Goal: Download file/media

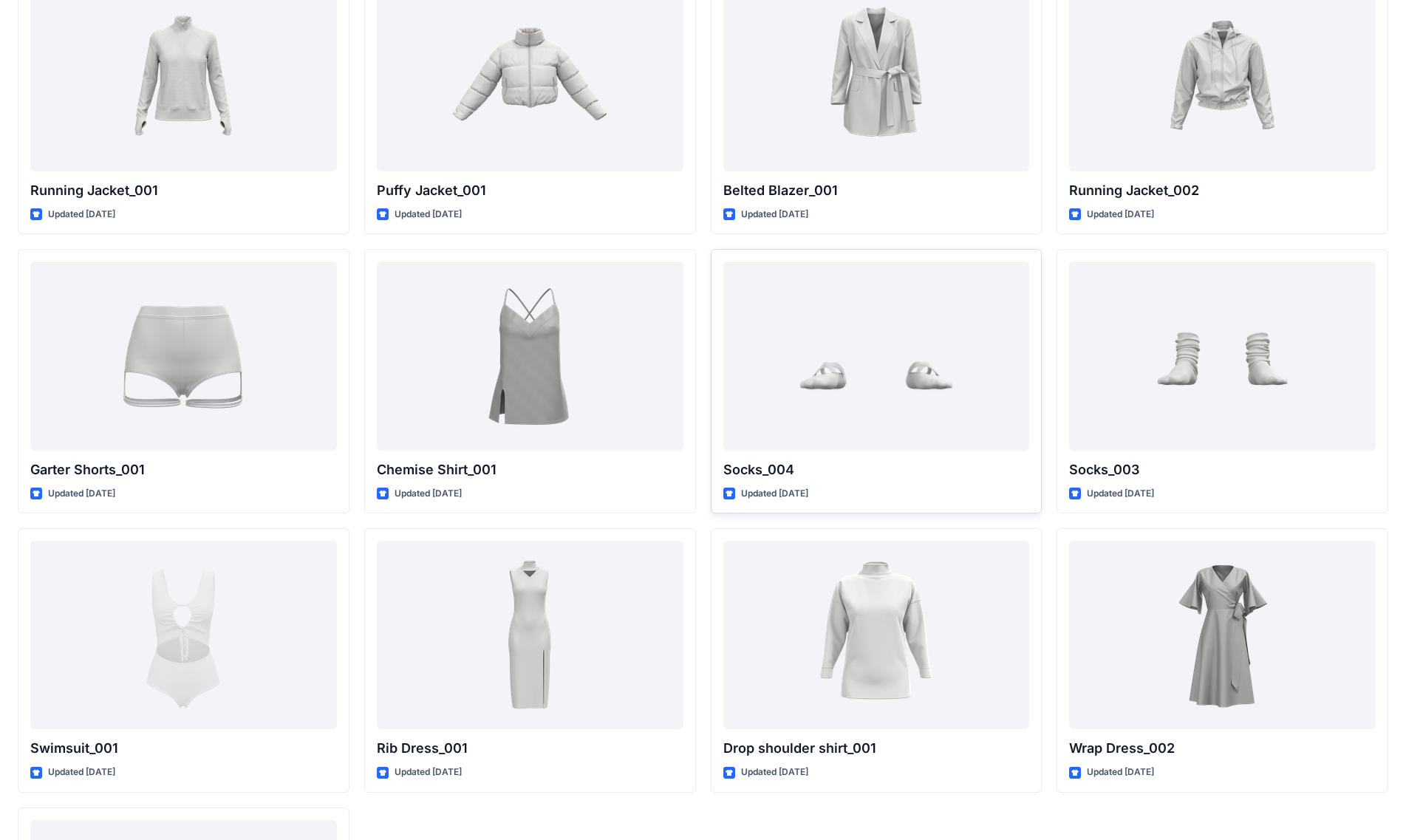
scroll to position [14364, 0]
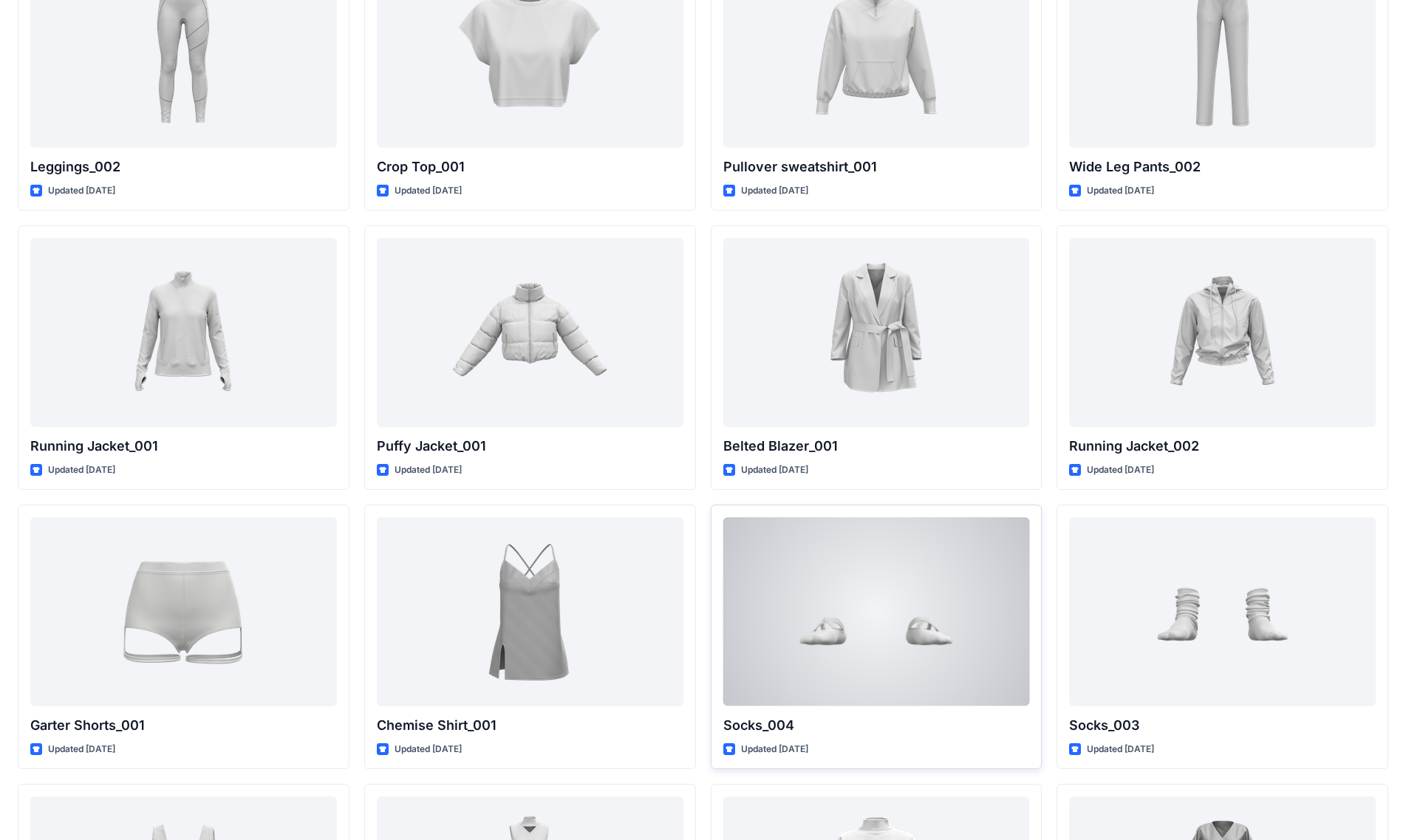
click at [726, 590] on div at bounding box center [877, 611] width 307 height 188
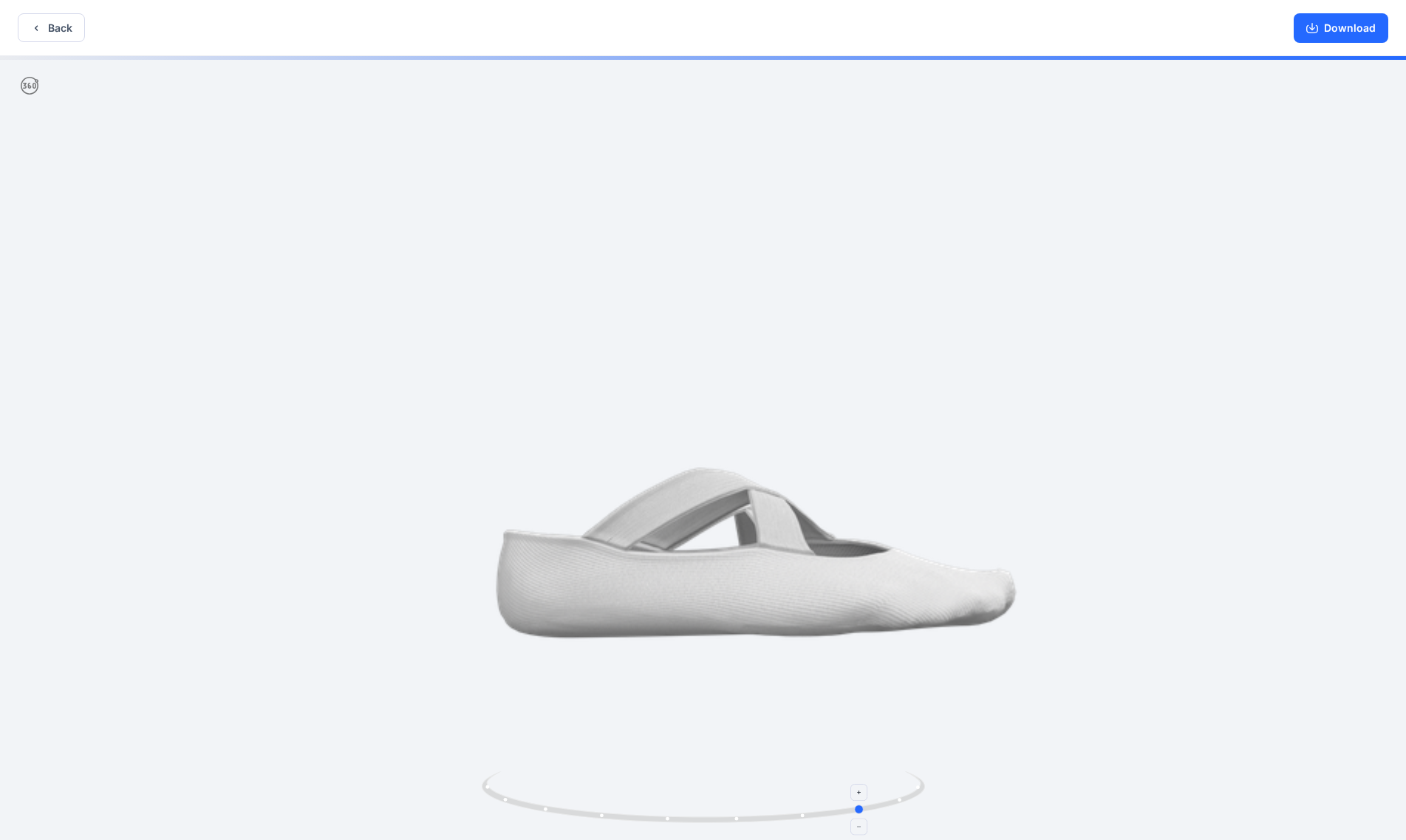
drag, startPoint x: 679, startPoint y: 775, endPoint x: 766, endPoint y: 776, distance: 87.0
click at [700, 590] on icon at bounding box center [705, 799] width 447 height 56
drag, startPoint x: 708, startPoint y: 811, endPoint x: 685, endPoint y: 772, distance: 45.3
click at [685, 590] on icon at bounding box center [705, 799] width 447 height 56
click at [726, 33] on button "Download" at bounding box center [1341, 28] width 95 height 29
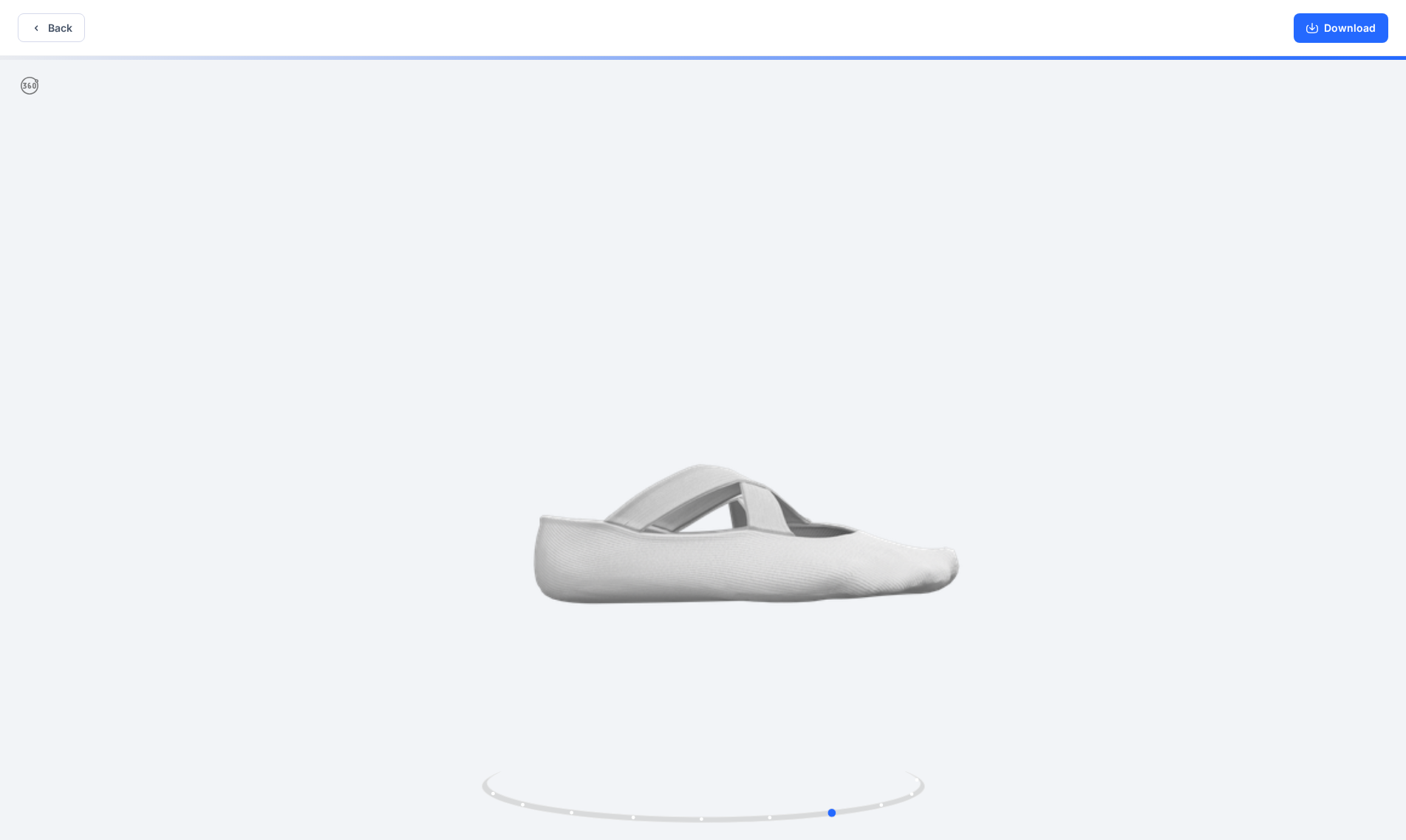
drag, startPoint x: 1001, startPoint y: 487, endPoint x: 961, endPoint y: 452, distance: 53.2
click at [726, 452] on div at bounding box center [703, 450] width 1406 height 787
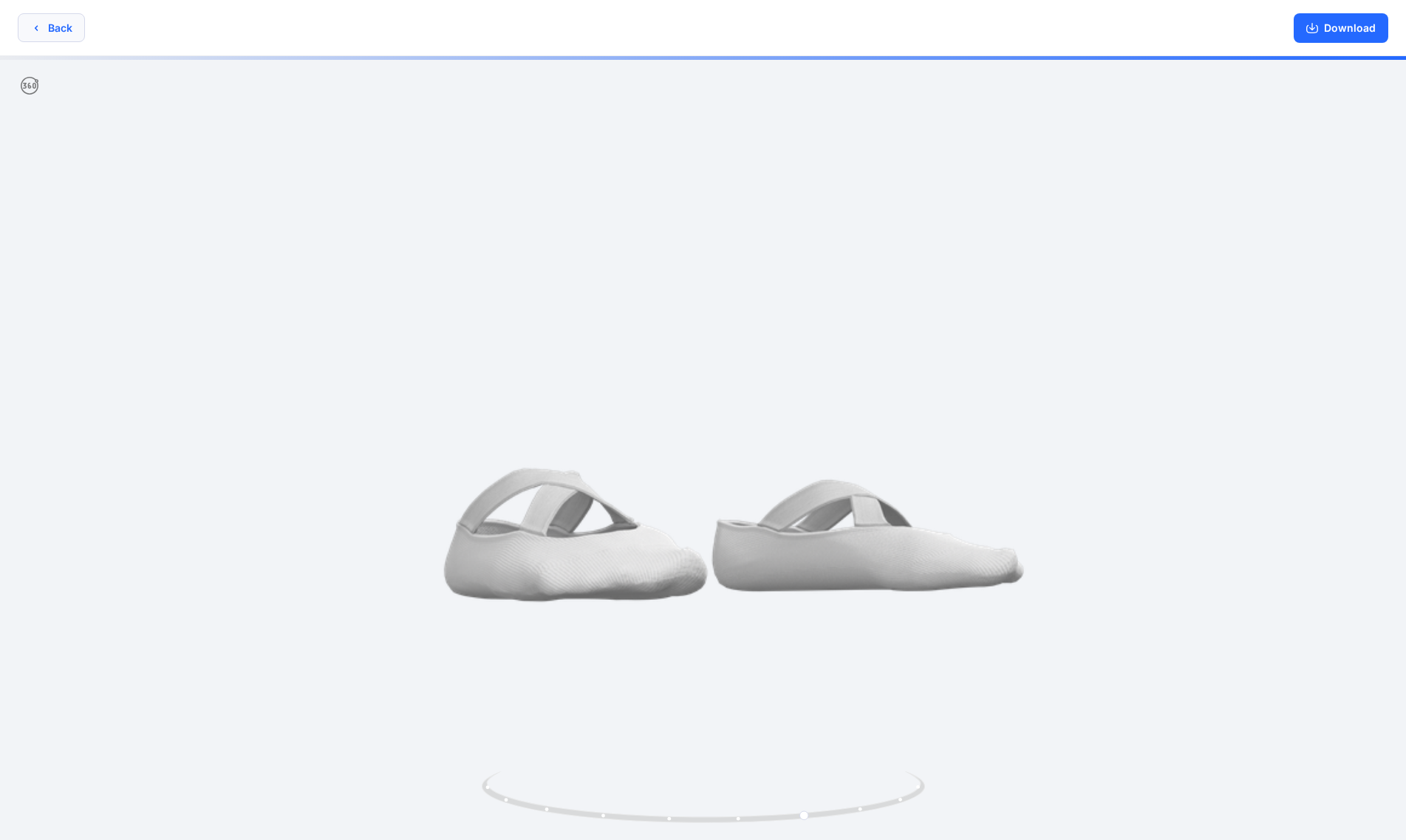
click at [64, 35] on button "Back" at bounding box center [51, 28] width 67 height 29
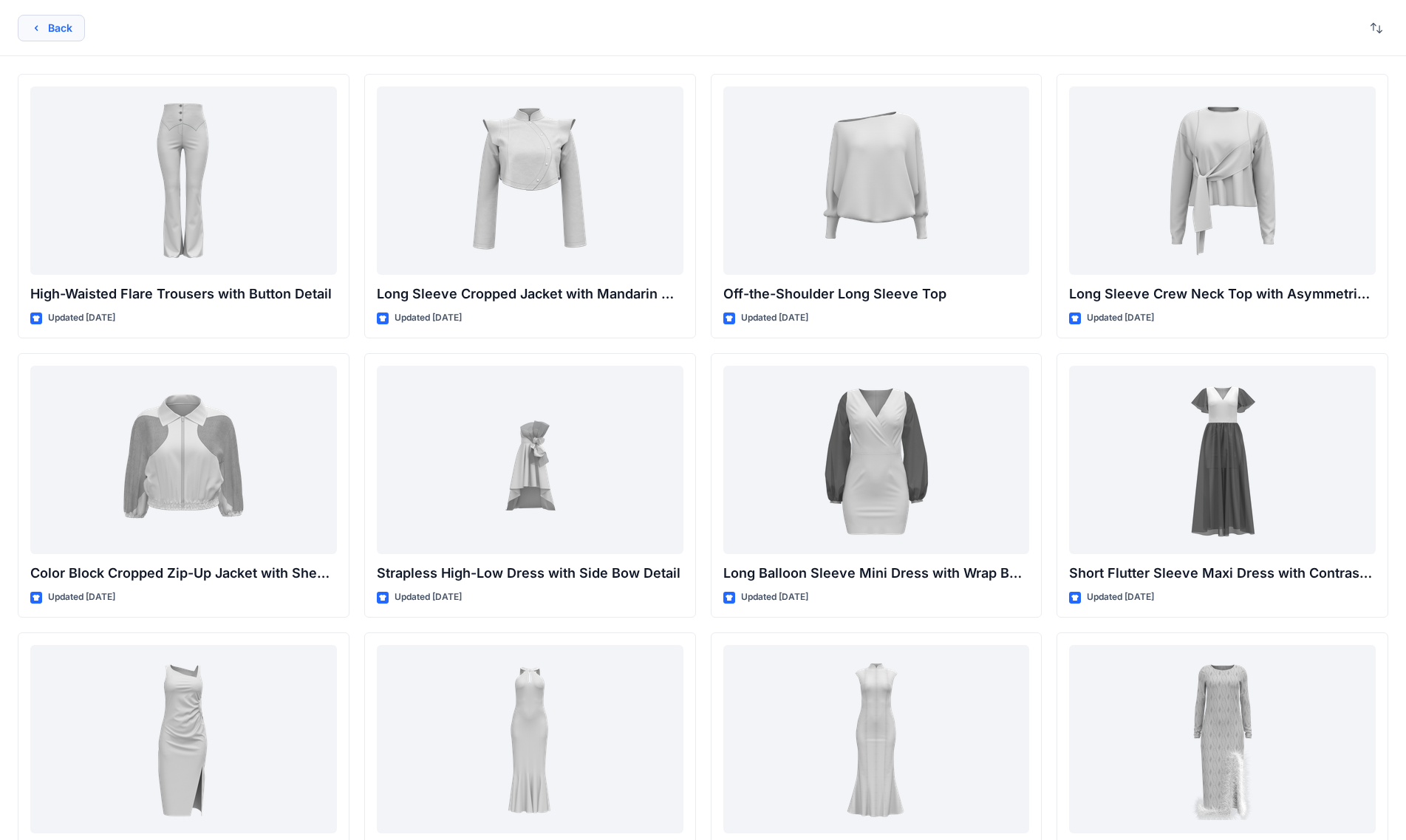
click at [58, 28] on button "Back" at bounding box center [51, 28] width 67 height 26
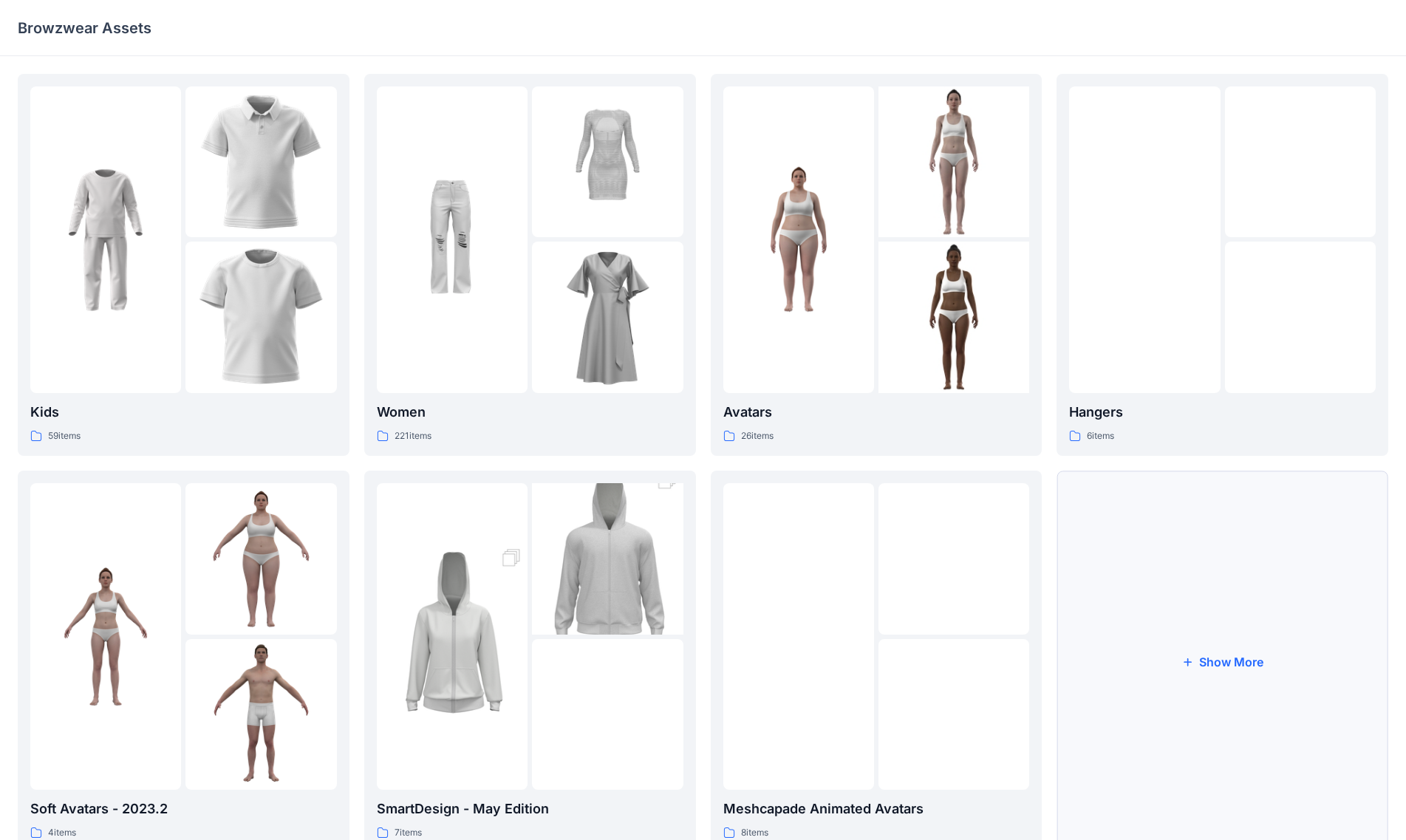
scroll to position [55, 0]
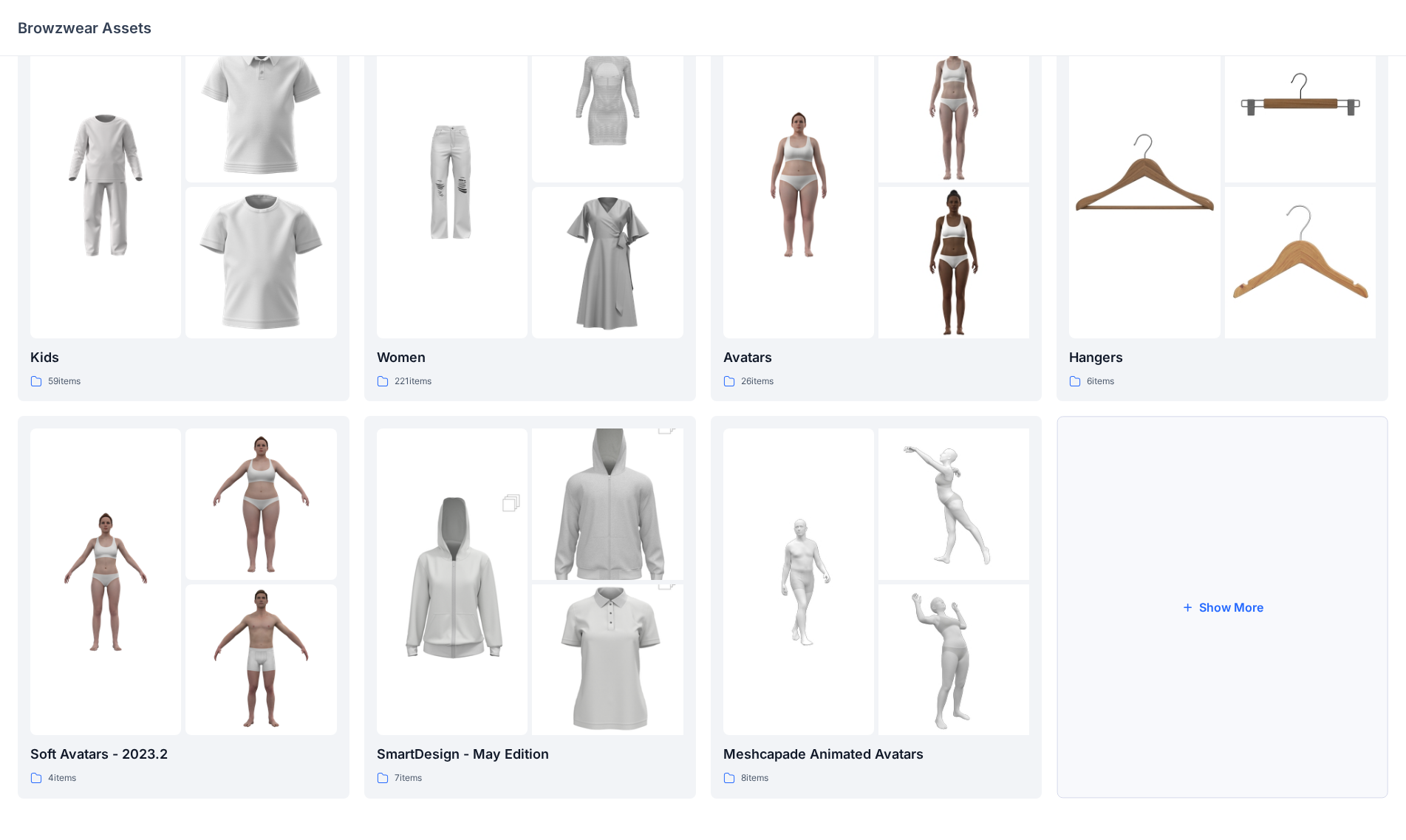
click at [726, 590] on button "Show More" at bounding box center [1222, 607] width 332 height 382
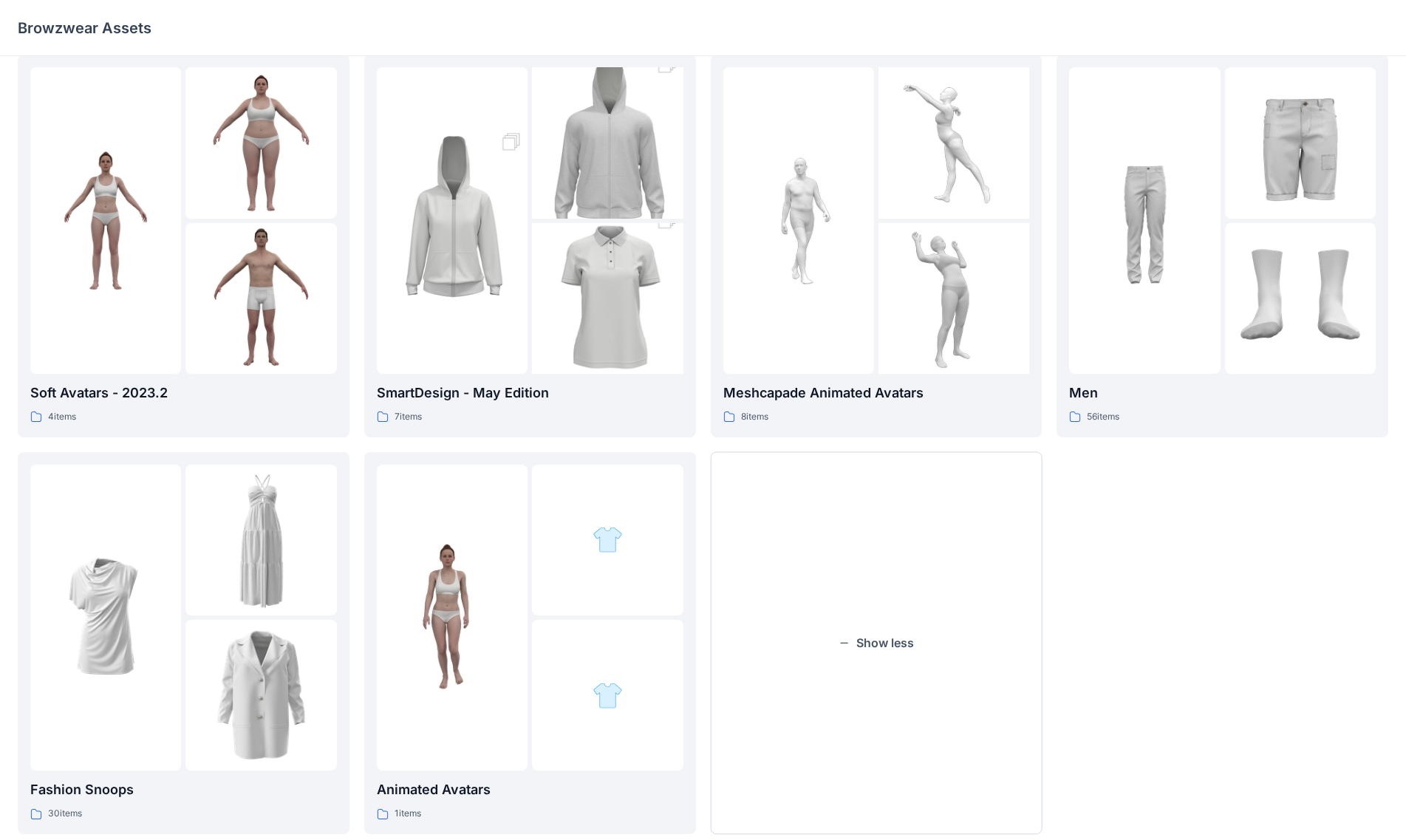
scroll to position [443, 0]
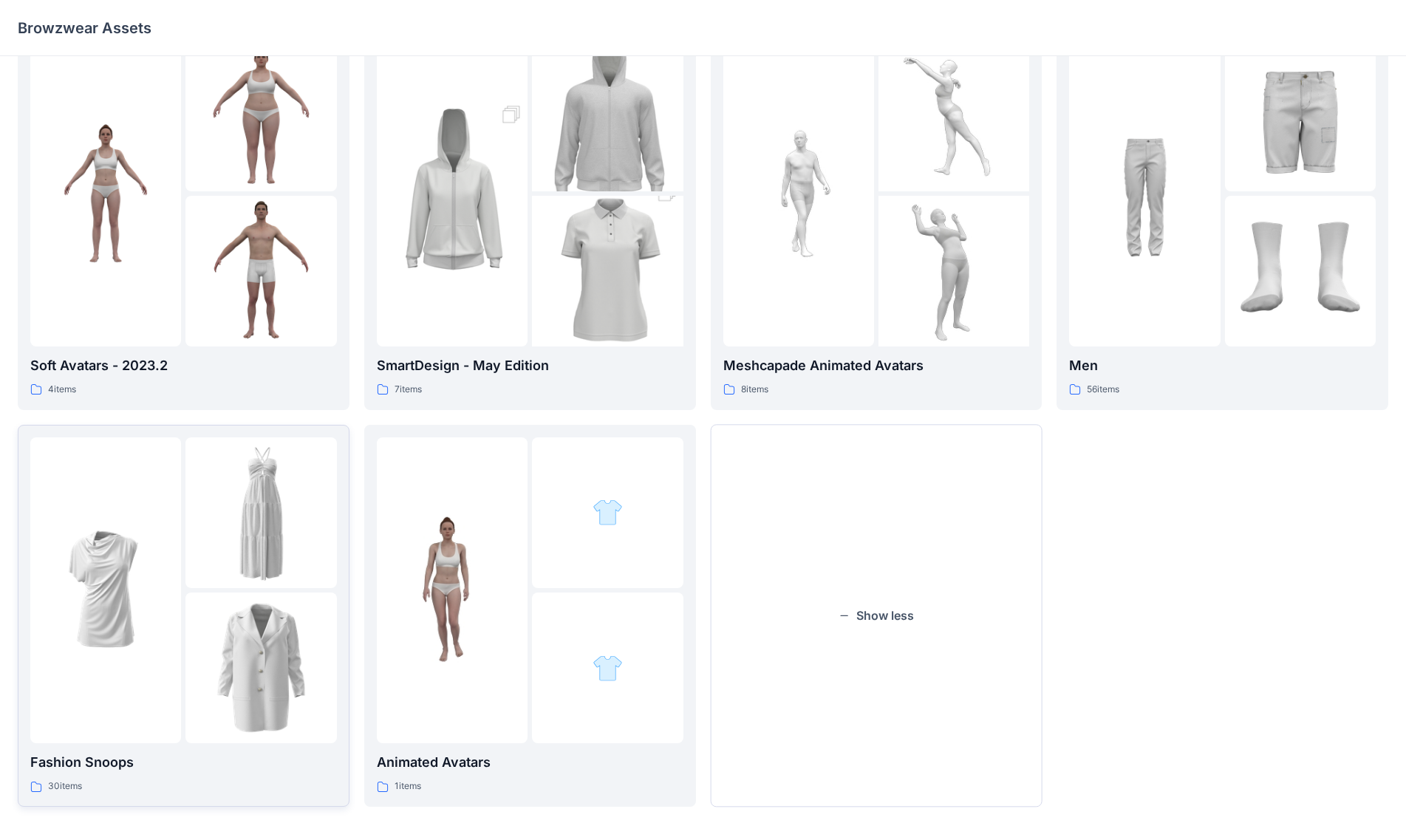
click at [225, 590] on img at bounding box center [261, 668] width 150 height 150
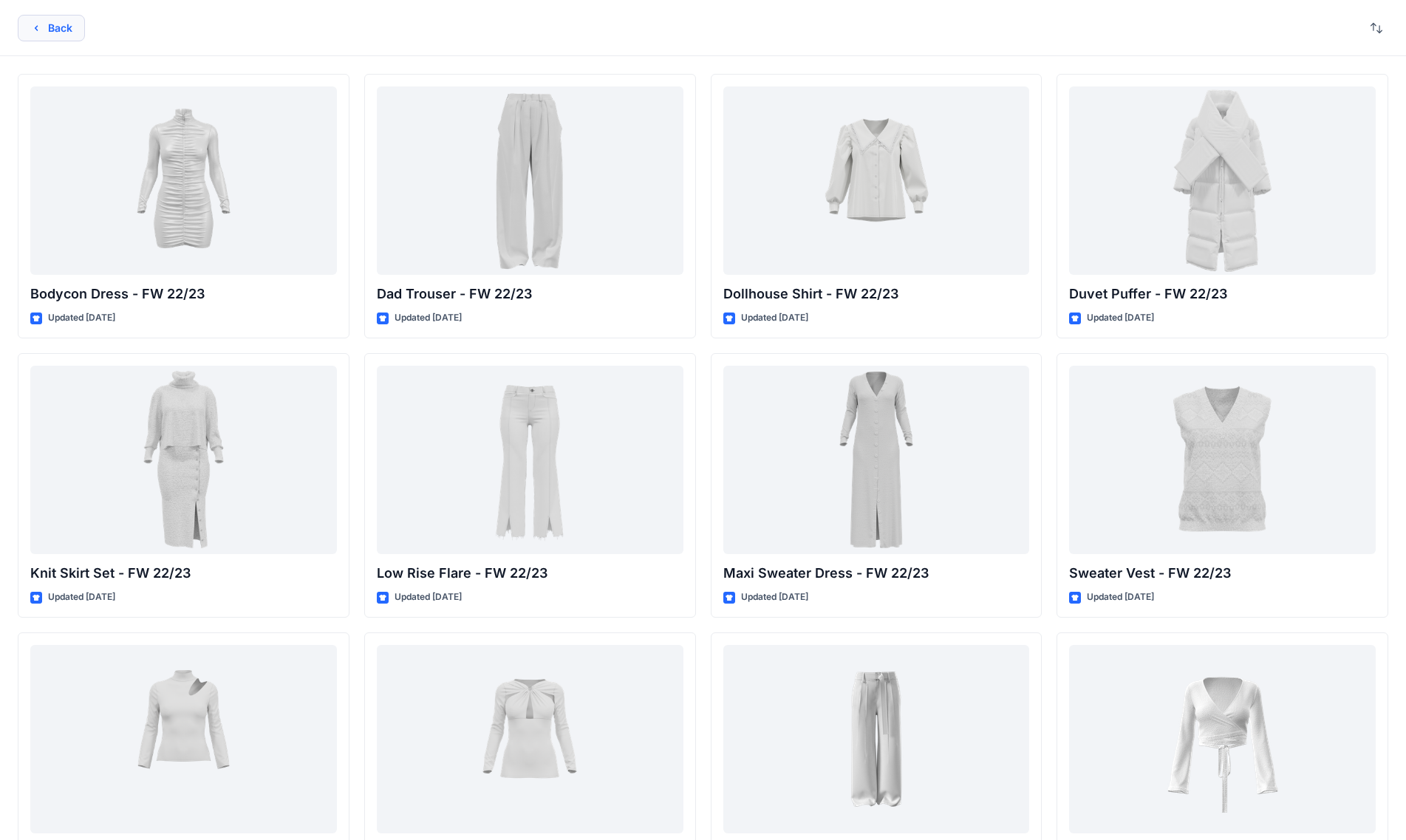
click at [51, 29] on button "Back" at bounding box center [51, 28] width 67 height 26
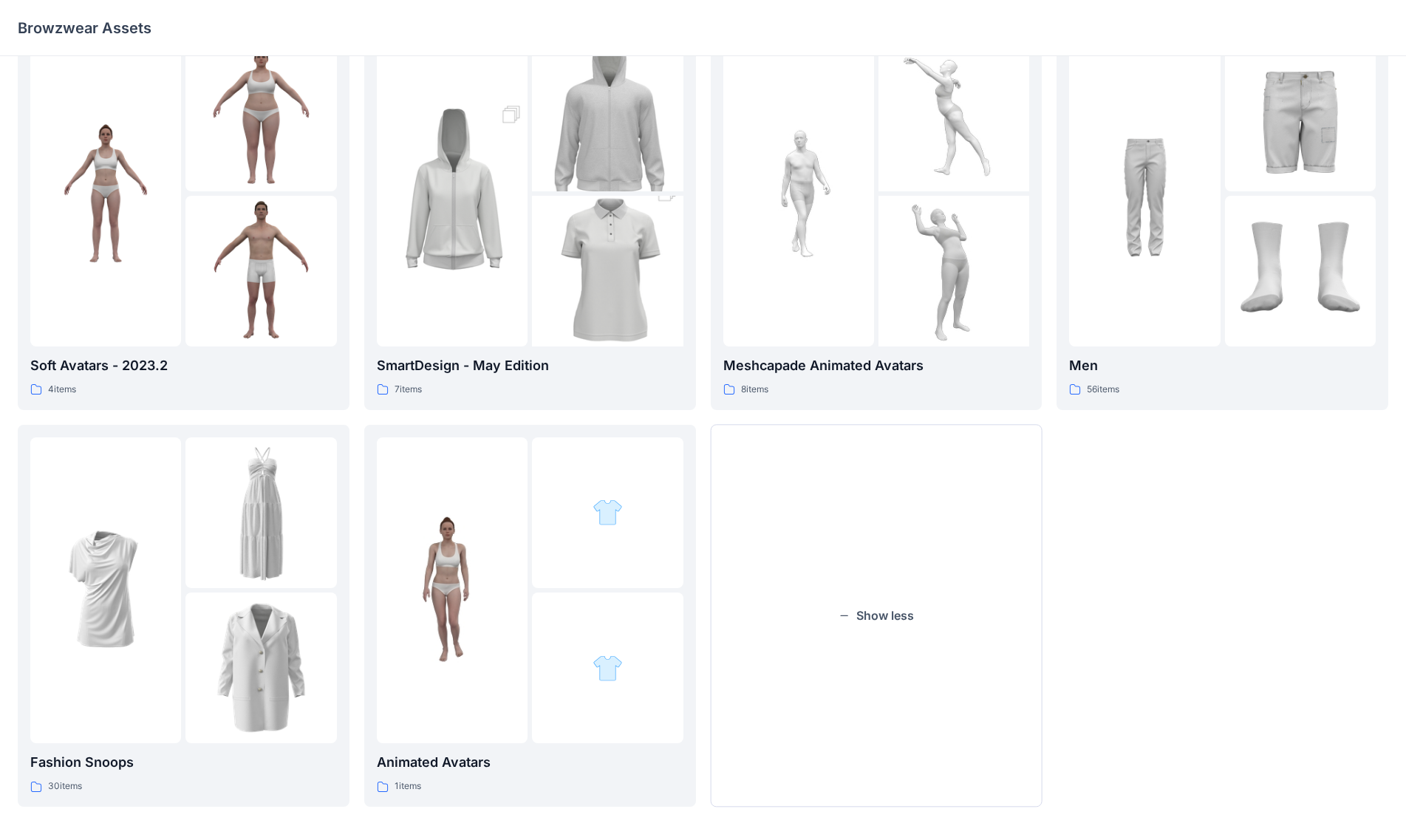
click at [726, 590] on div "Hangers 6 items Men 56 items" at bounding box center [1222, 219] width 332 height 1176
click at [726, 569] on button "Show less" at bounding box center [876, 616] width 332 height 382
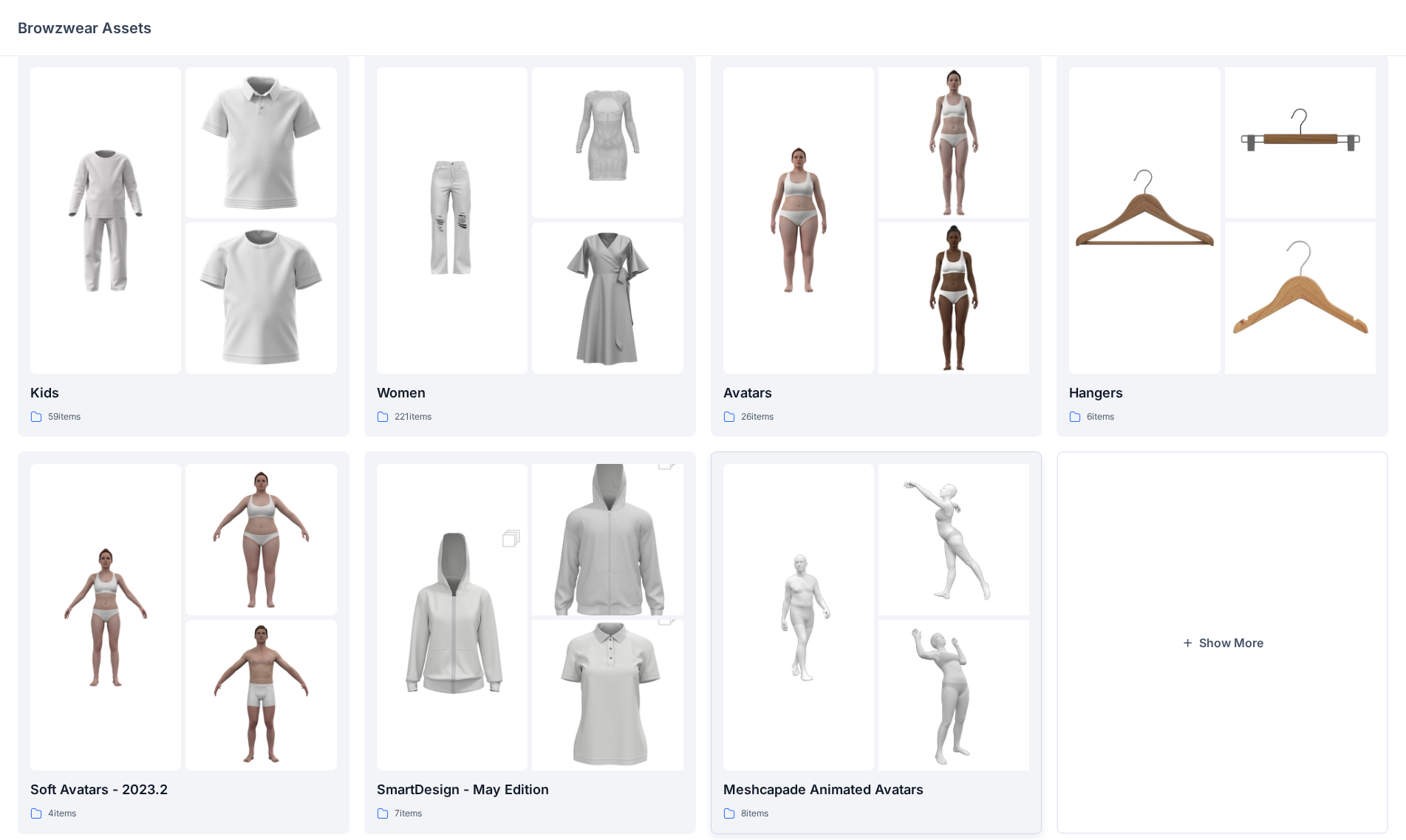
scroll to position [0, 0]
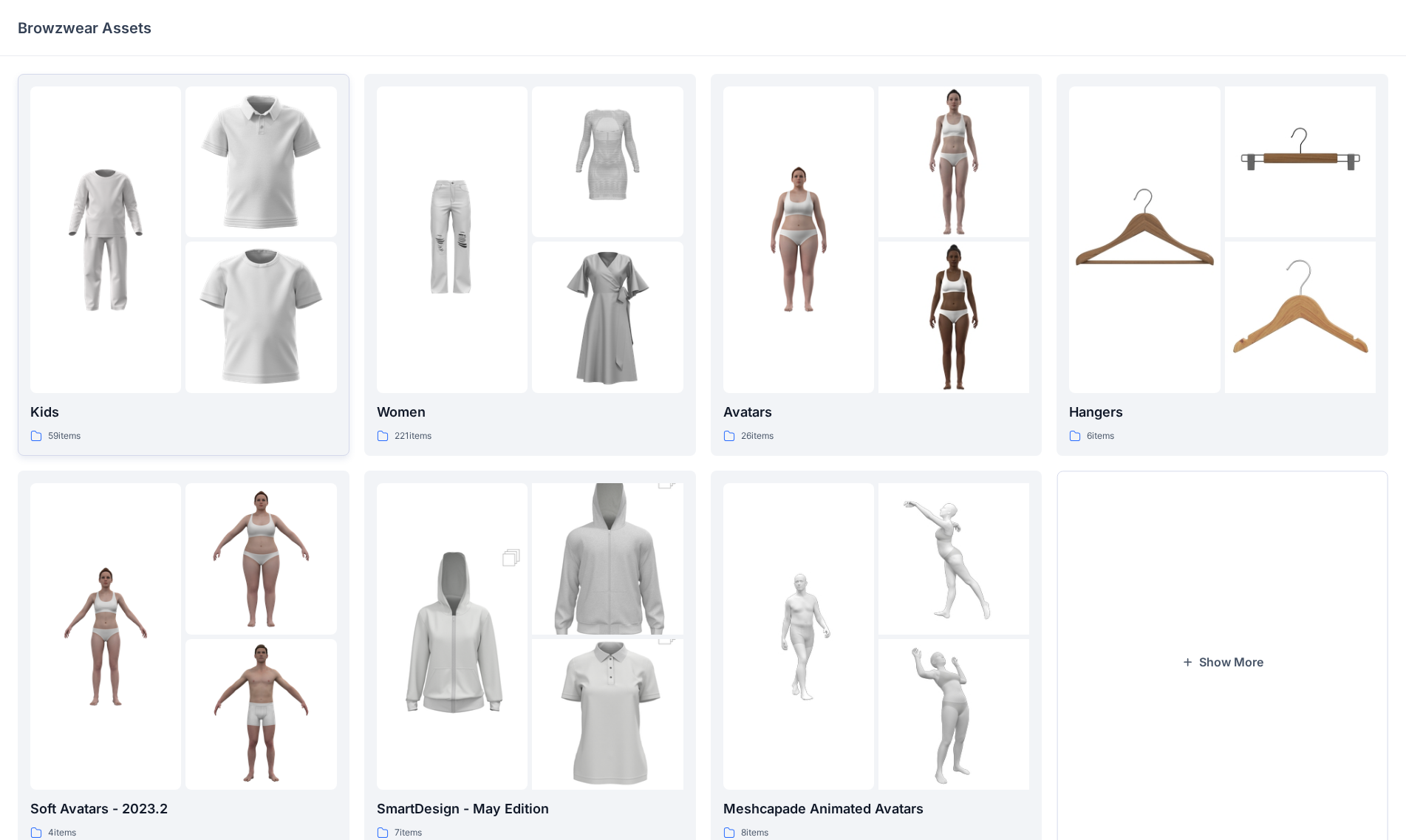
click at [238, 273] on img at bounding box center [261, 317] width 150 height 150
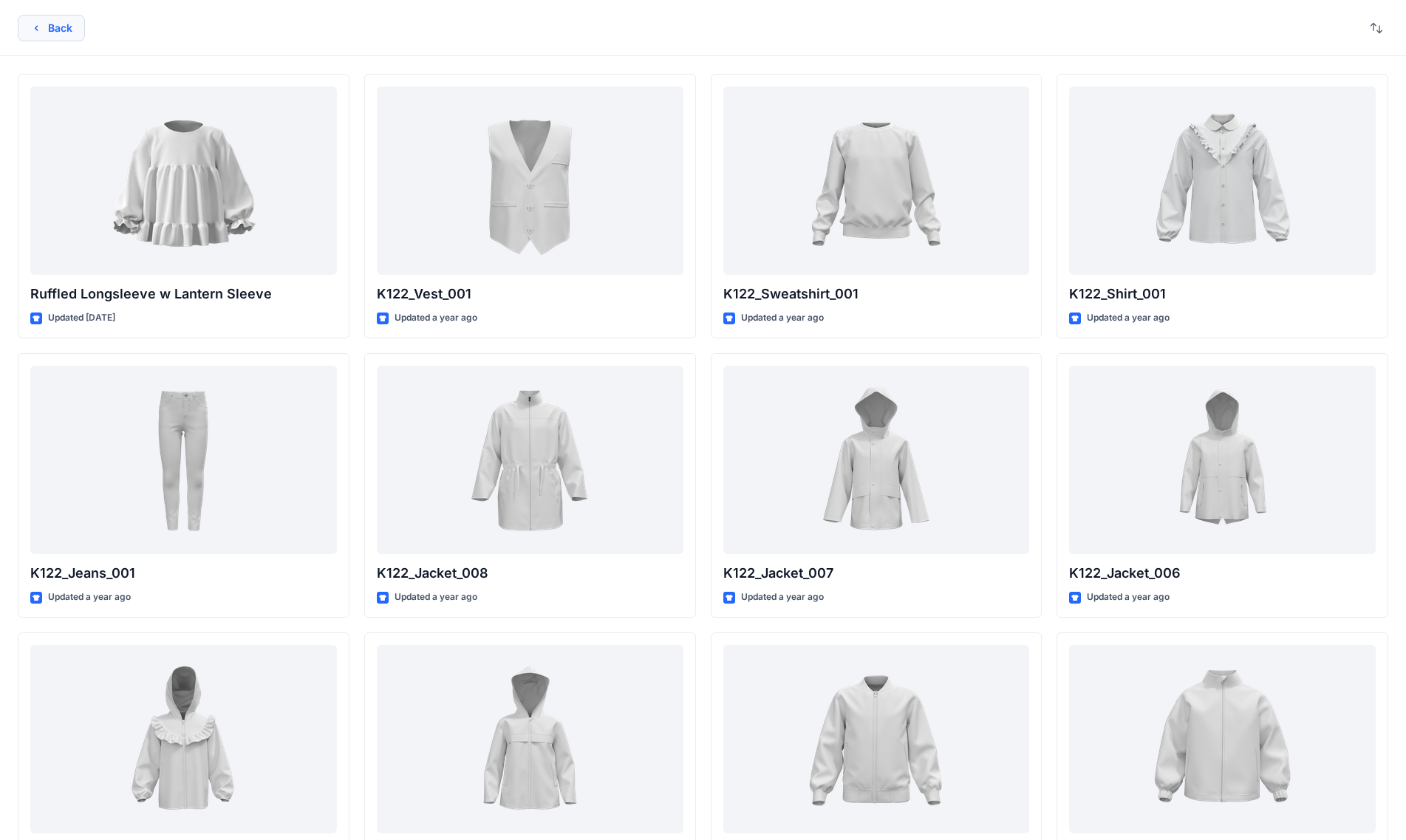
click at [44, 26] on button "Back" at bounding box center [51, 28] width 67 height 26
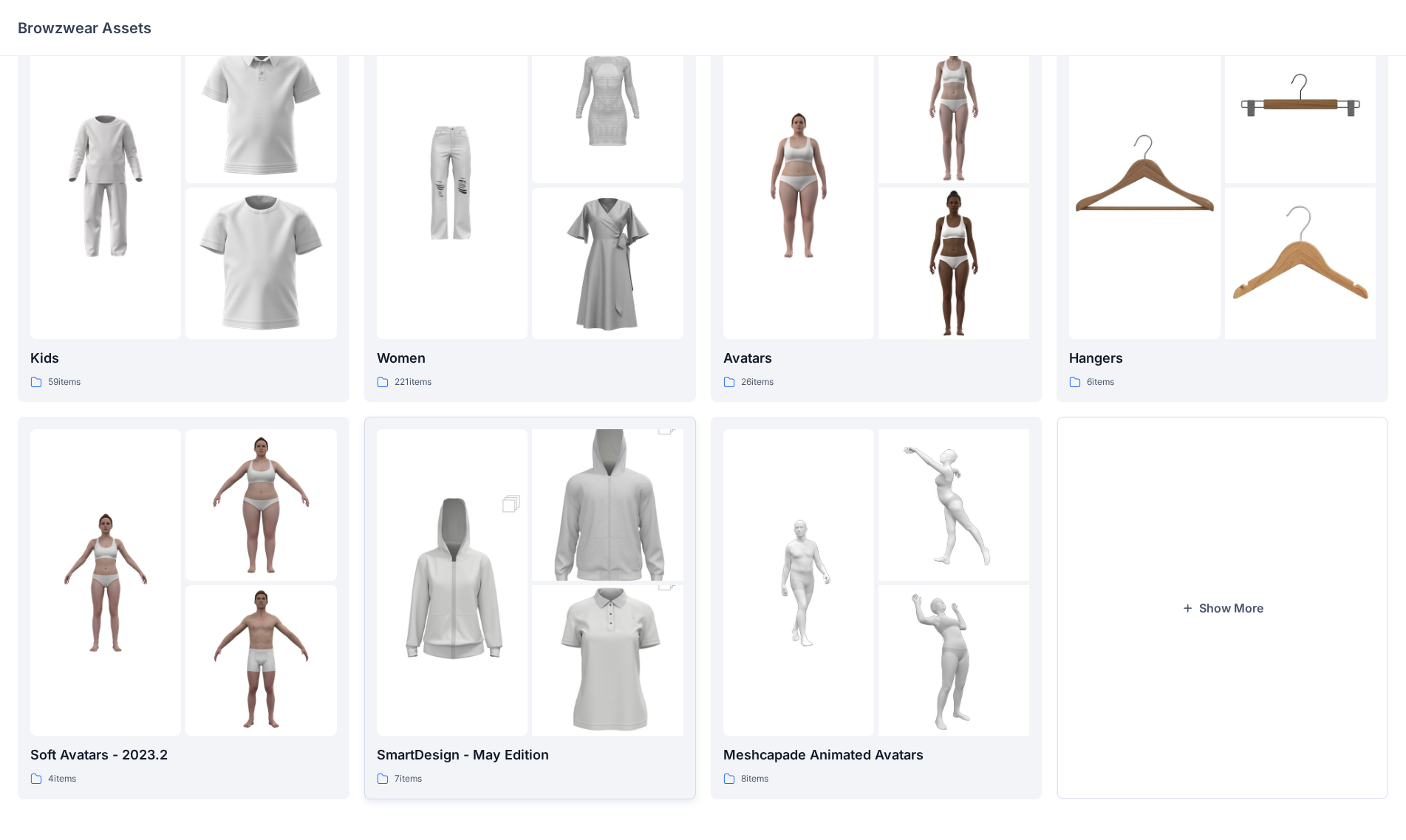
scroll to position [55, 0]
click at [557, 590] on img at bounding box center [607, 660] width 150 height 227
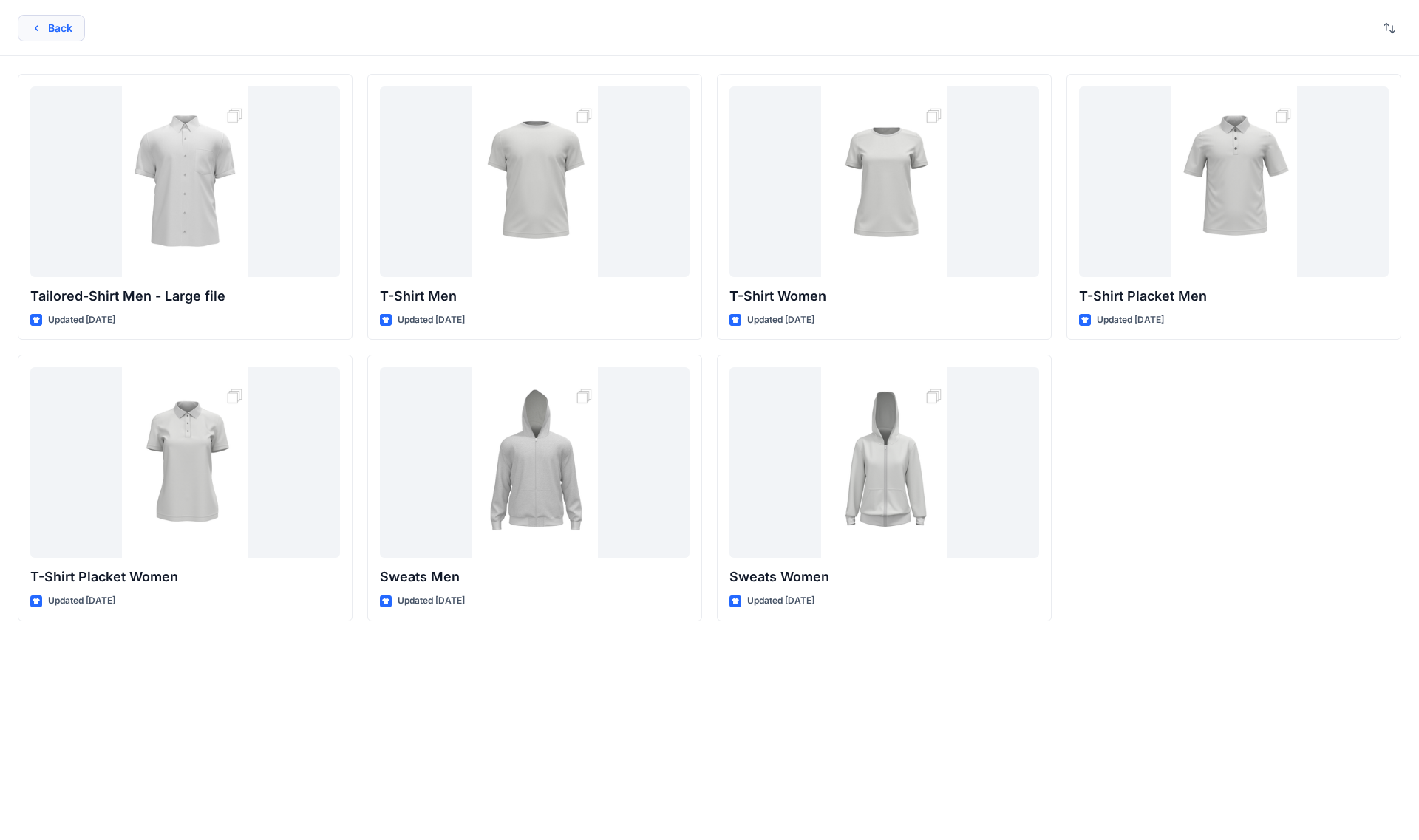
click at [32, 30] on icon "button" at bounding box center [36, 28] width 12 height 12
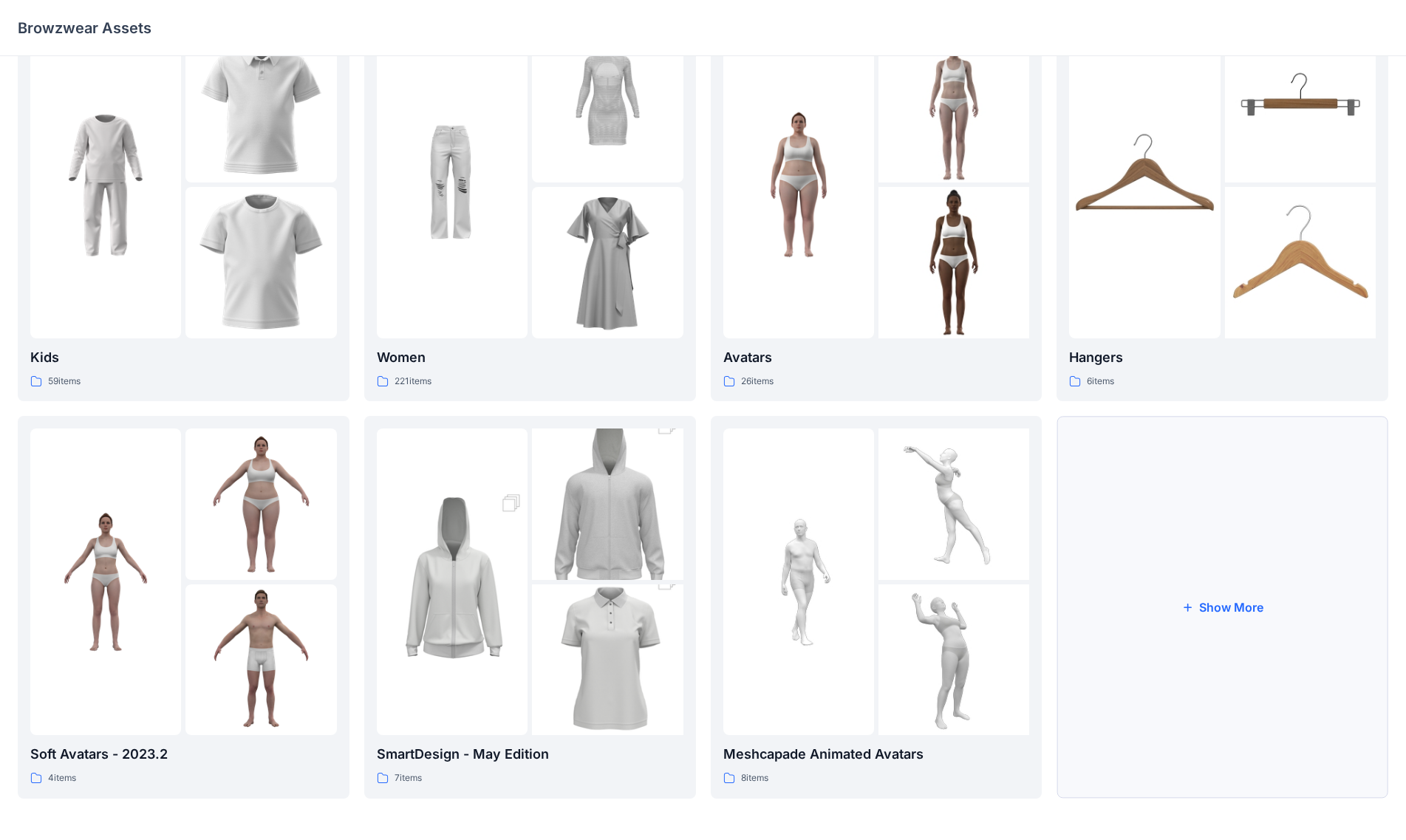
click at [726, 590] on button "Show More" at bounding box center [1222, 607] width 332 height 382
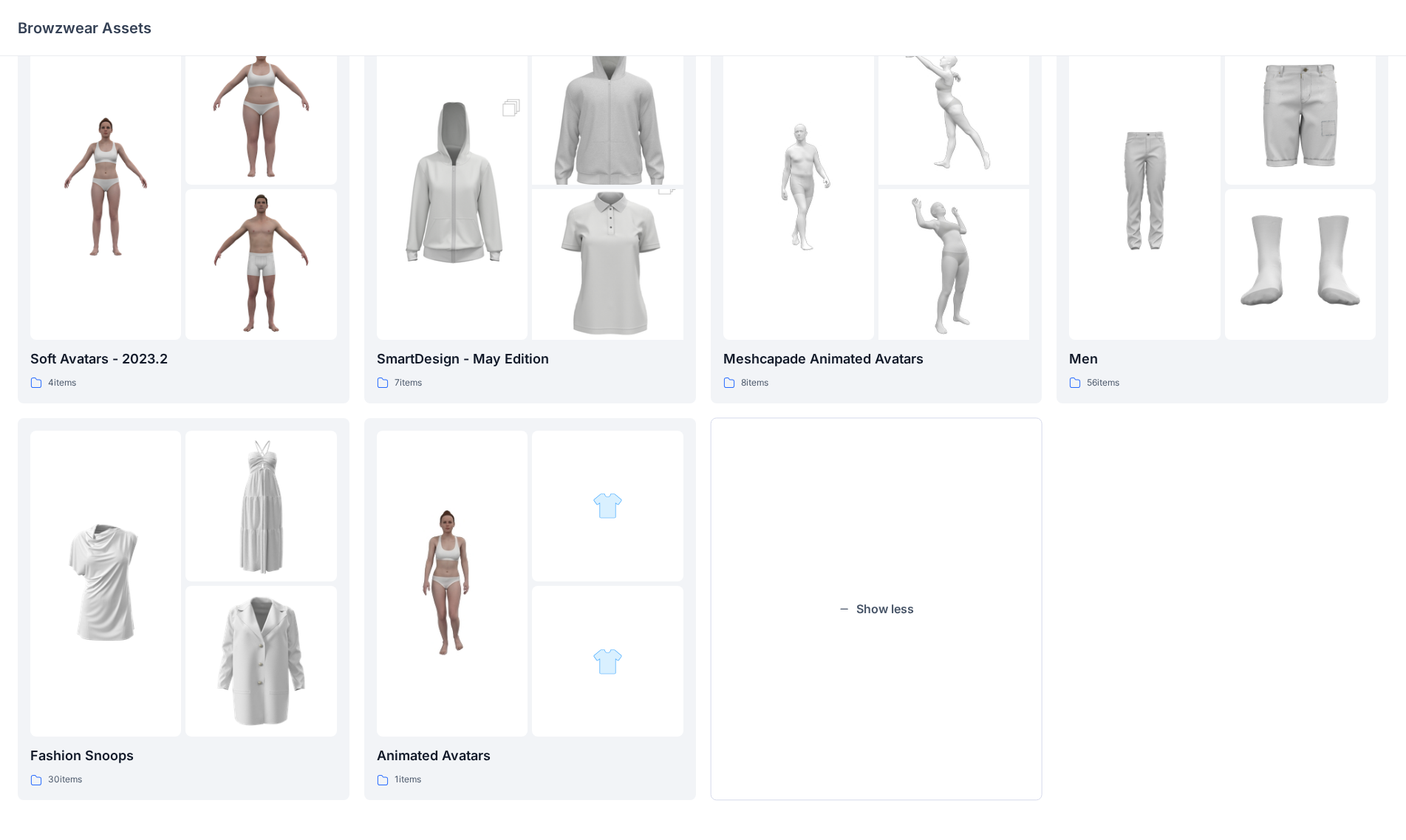
scroll to position [451, 0]
click at [726, 254] on img at bounding box center [1144, 184] width 150 height 150
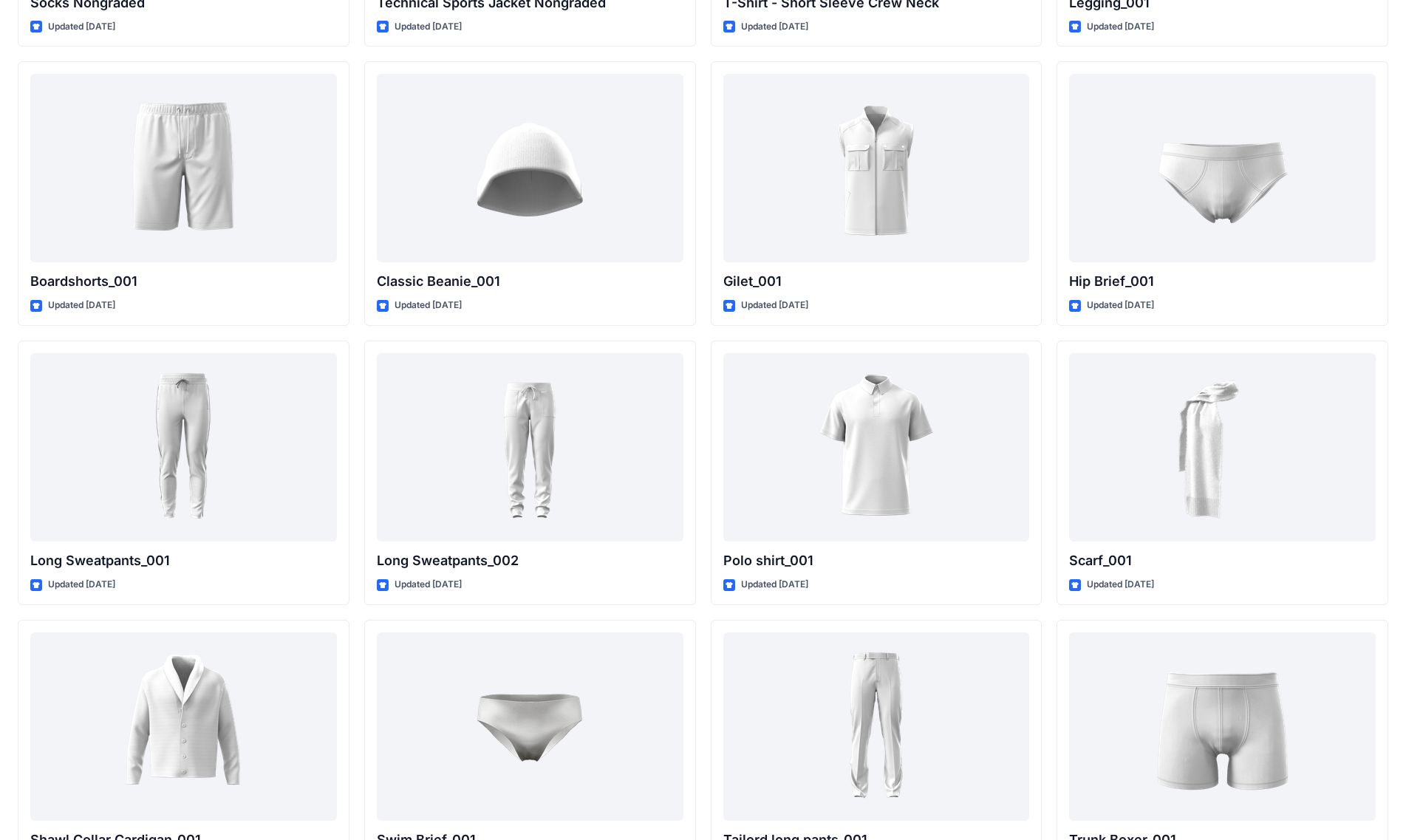
scroll to position [2110, 0]
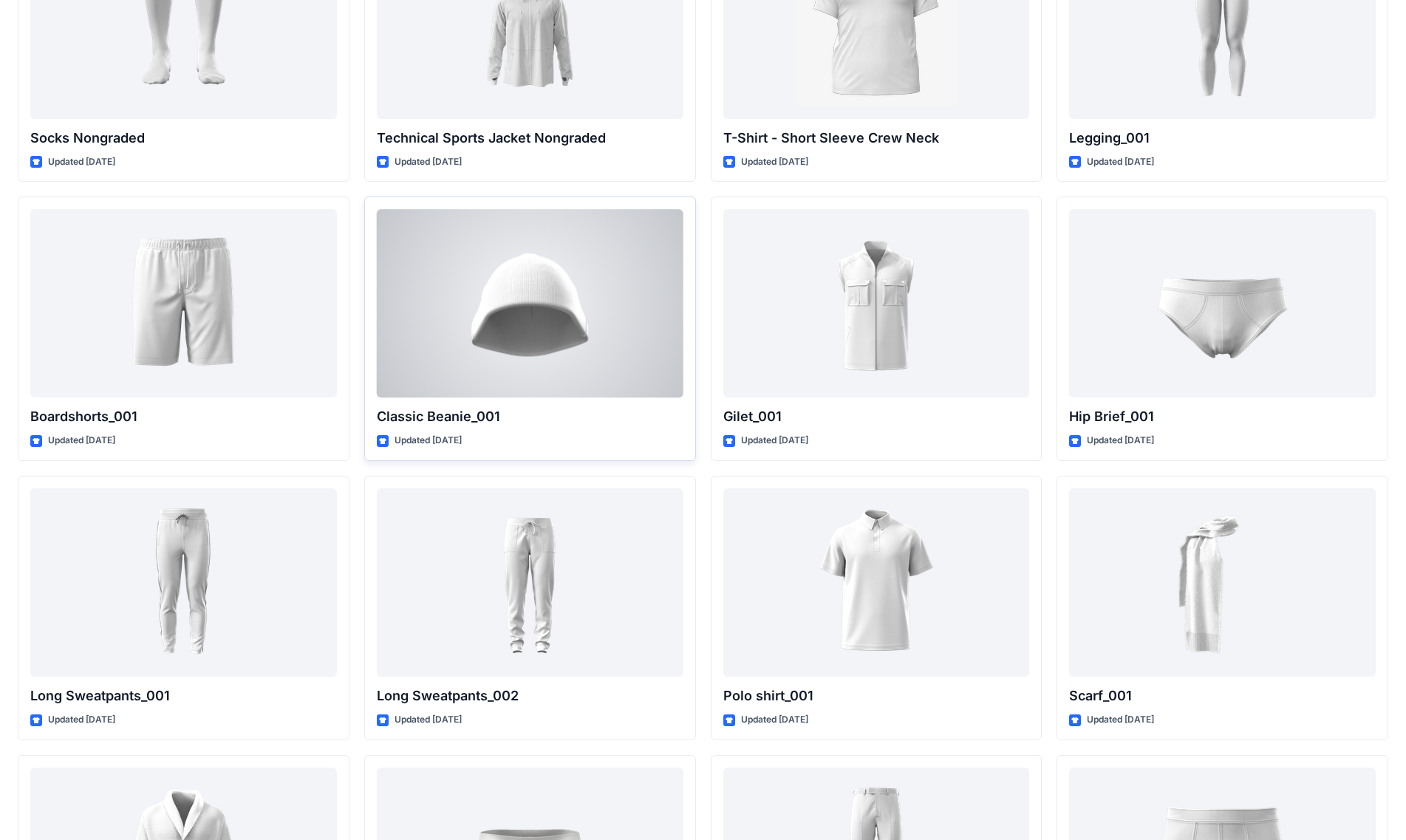
click at [551, 337] on div at bounding box center [530, 303] width 307 height 188
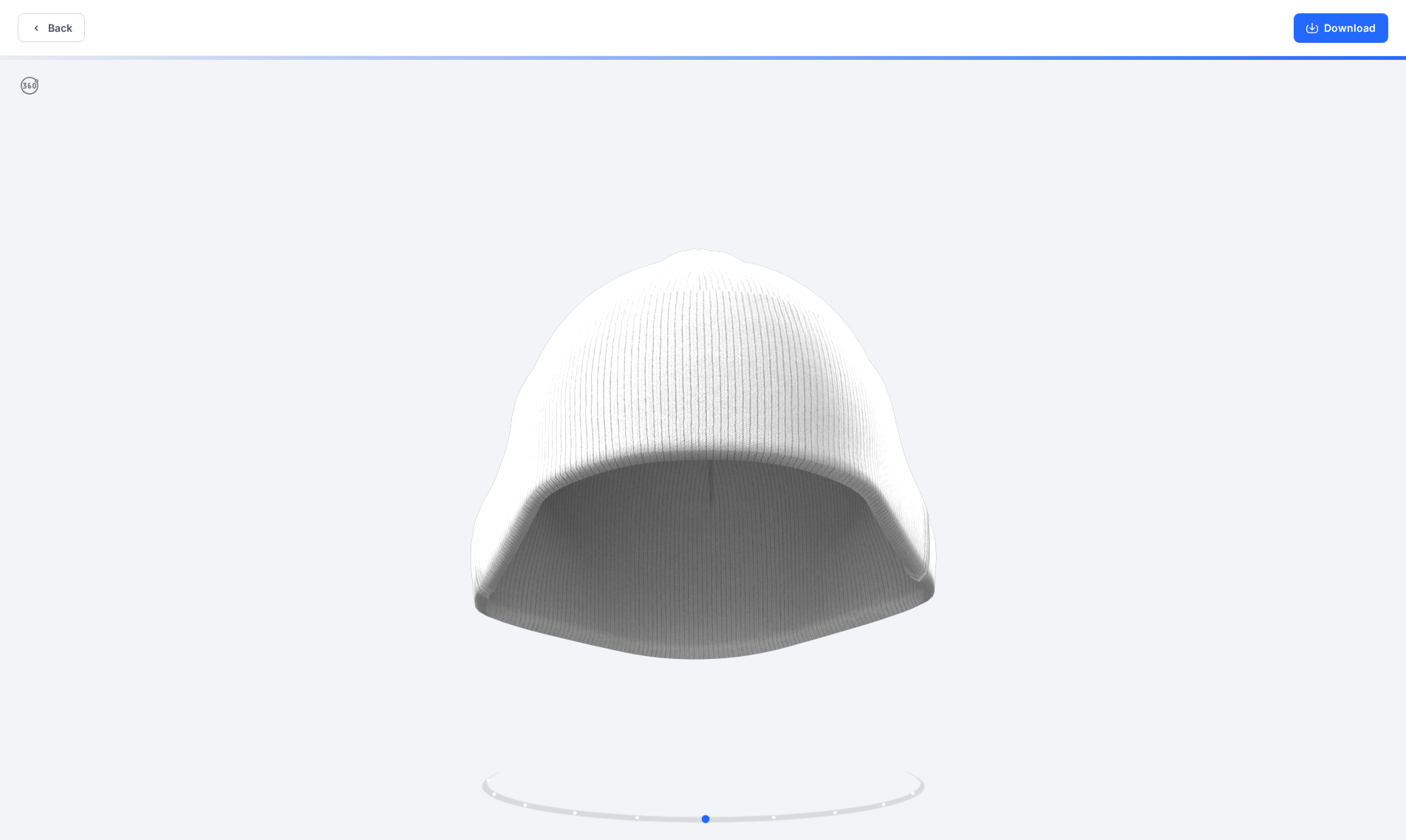
drag, startPoint x: 888, startPoint y: 799, endPoint x: 891, endPoint y: 747, distance: 52.1
click at [726, 590] on div at bounding box center [703, 450] width 1406 height 787
click at [726, 35] on button "Download" at bounding box center [1341, 28] width 95 height 29
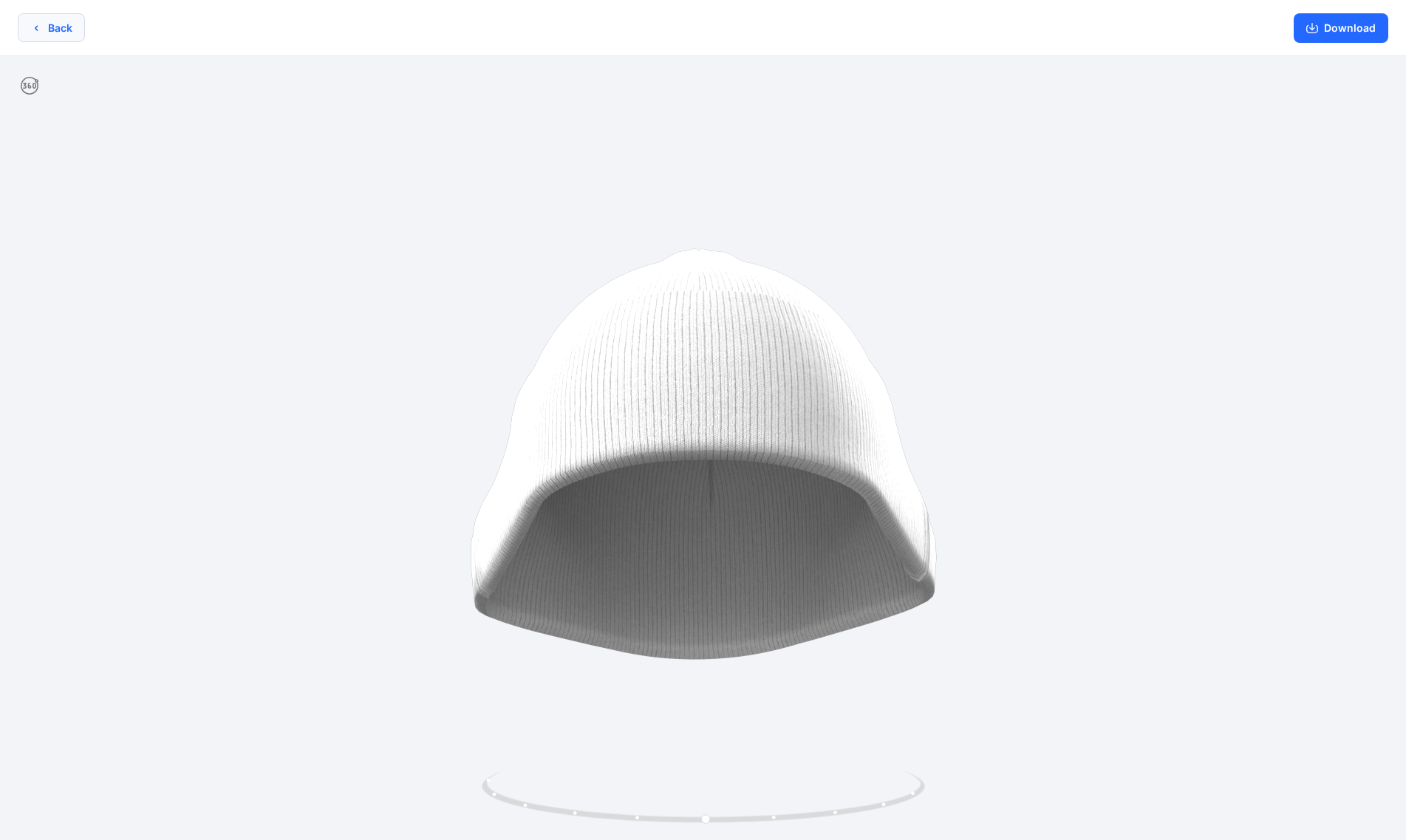
click at [45, 25] on button "Back" at bounding box center [51, 28] width 67 height 29
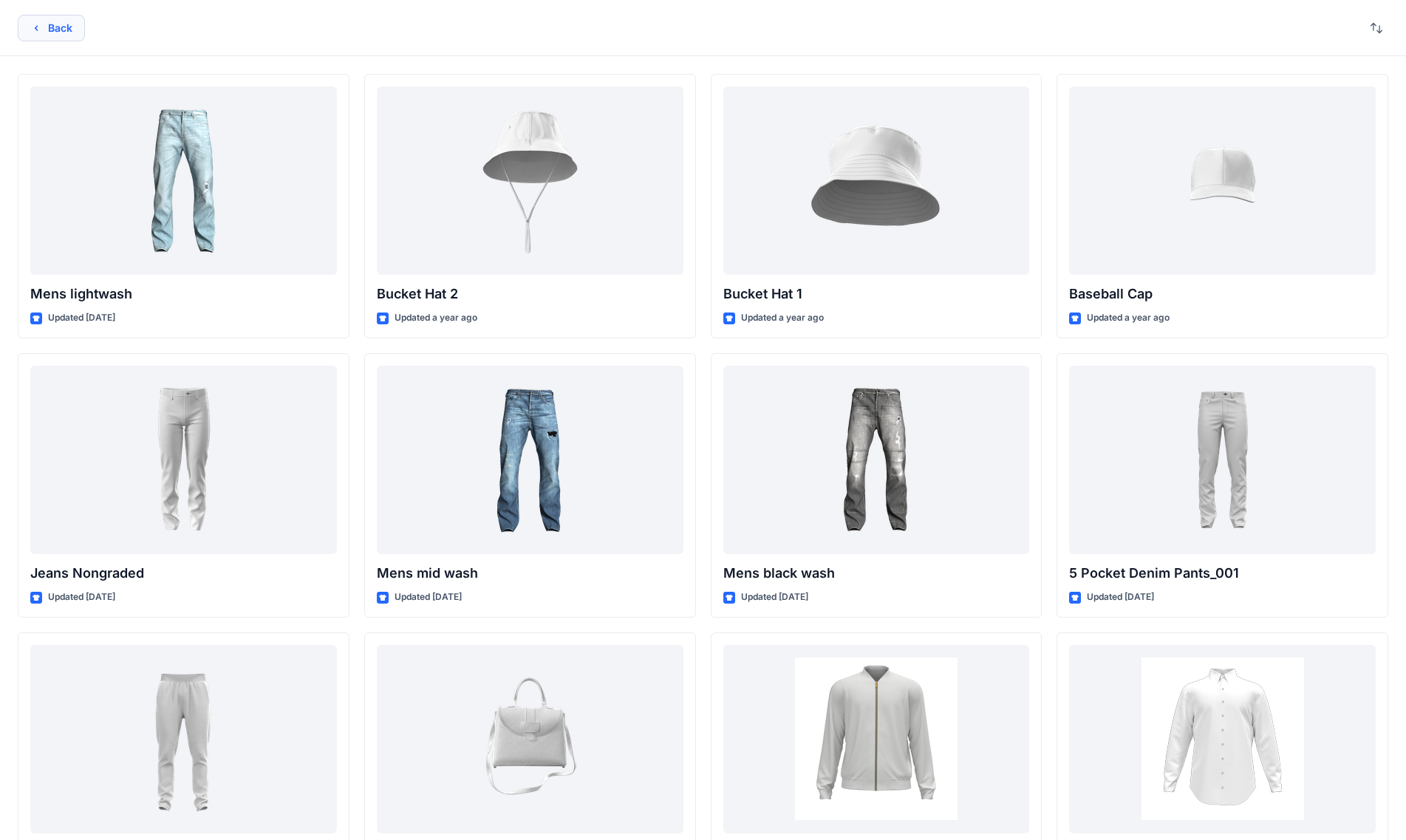
click at [46, 26] on button "Back" at bounding box center [51, 28] width 67 height 26
